Goal: Information Seeking & Learning: Learn about a topic

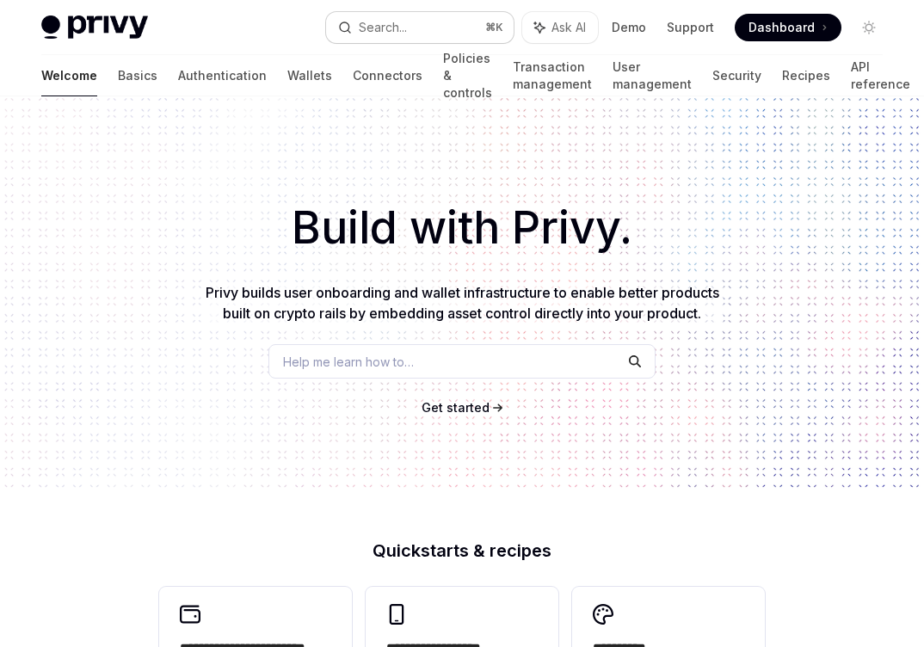
click at [379, 17] on div "Search..." at bounding box center [383, 27] width 48 height 21
type textarea "*"
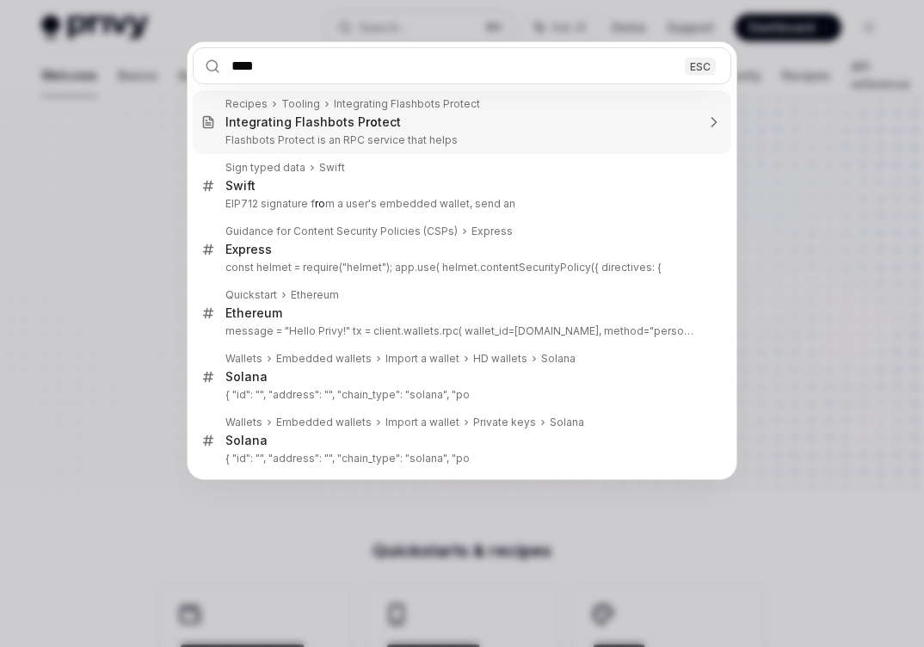
type input "*****"
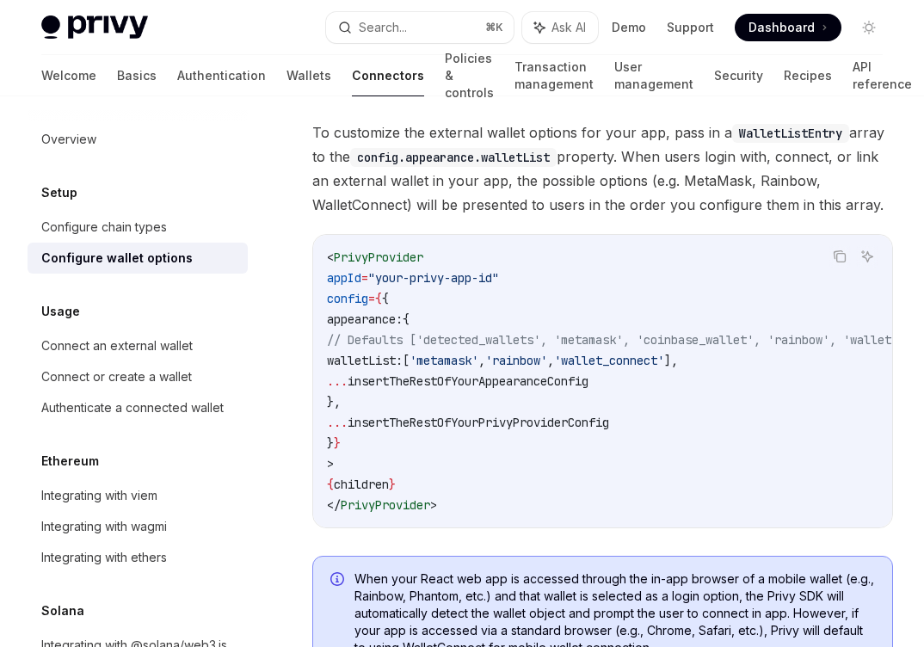
scroll to position [1195, 0]
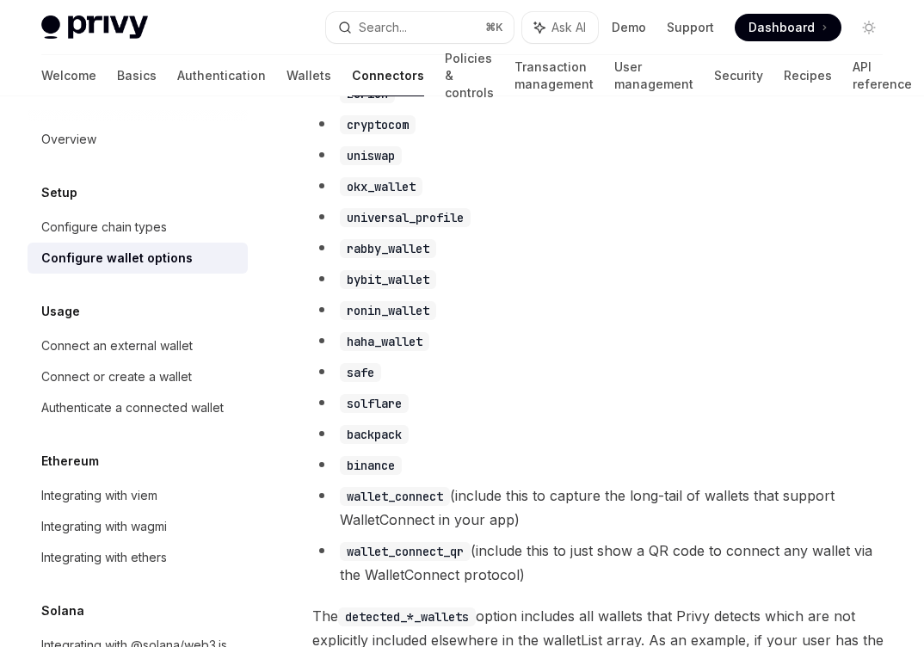
click at [524, 353] on li "haha_wallet" at bounding box center [602, 341] width 581 height 24
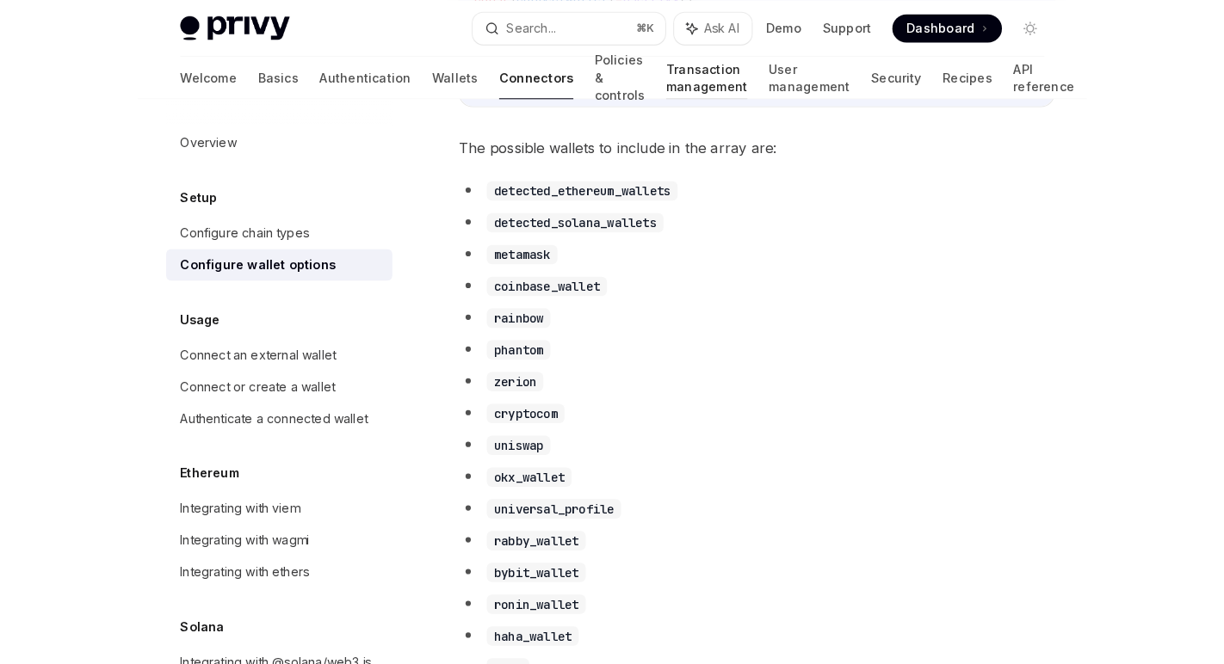
scroll to position [904, 0]
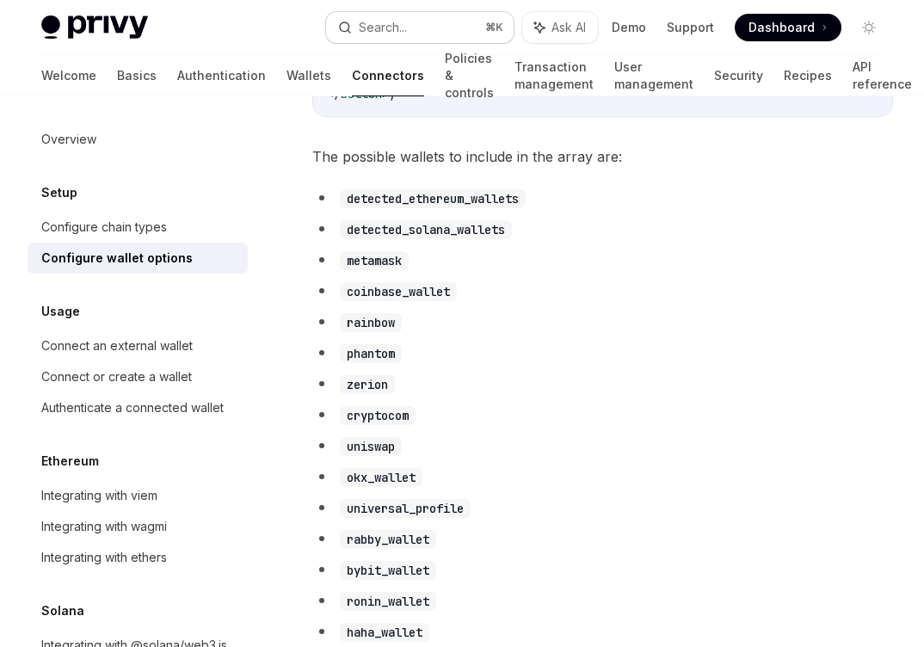
type textarea "*"
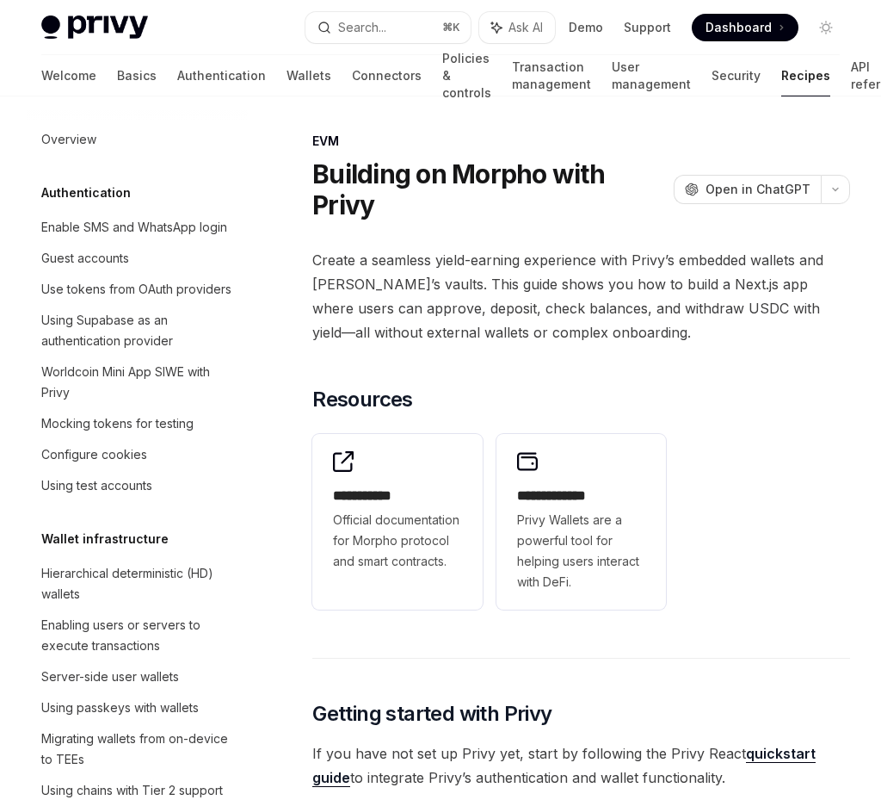
scroll to position [2190, 0]
